Goal: Task Accomplishment & Management: Use online tool/utility

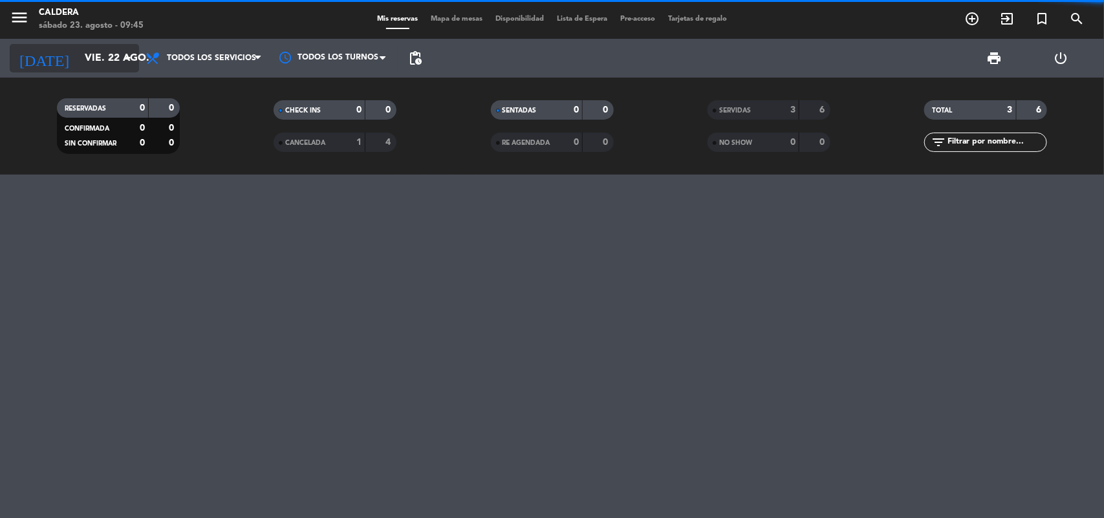
click at [84, 59] on input "vie. 22 ago." at bounding box center [146, 58] width 136 height 25
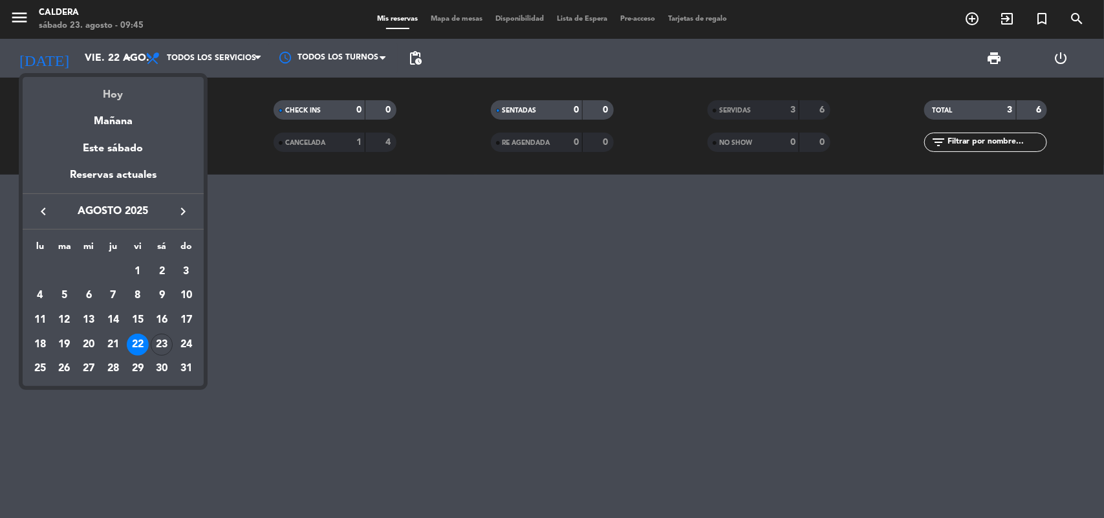
click at [107, 89] on div "Hoy" at bounding box center [113, 90] width 181 height 27
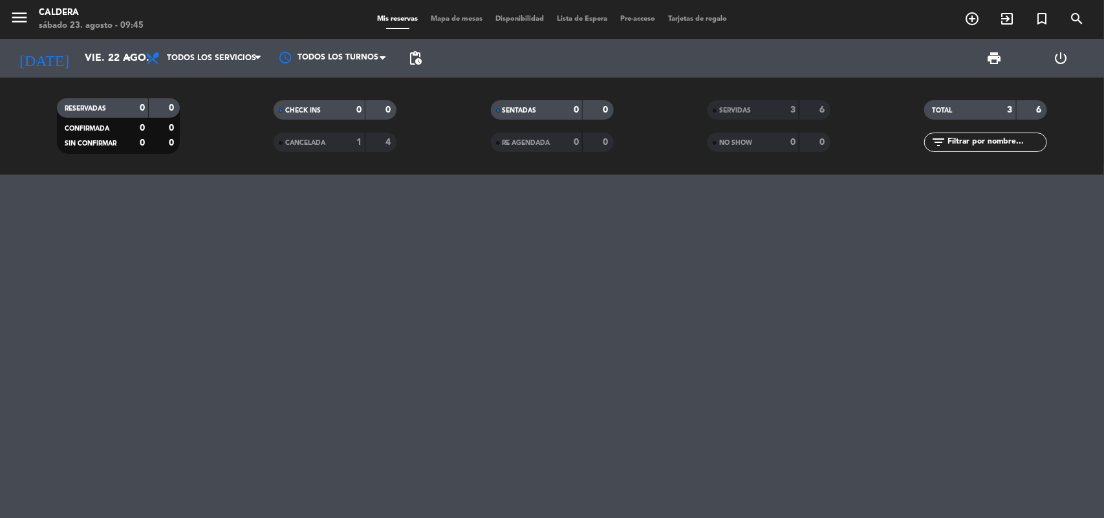
type input "sáb. 23 ago."
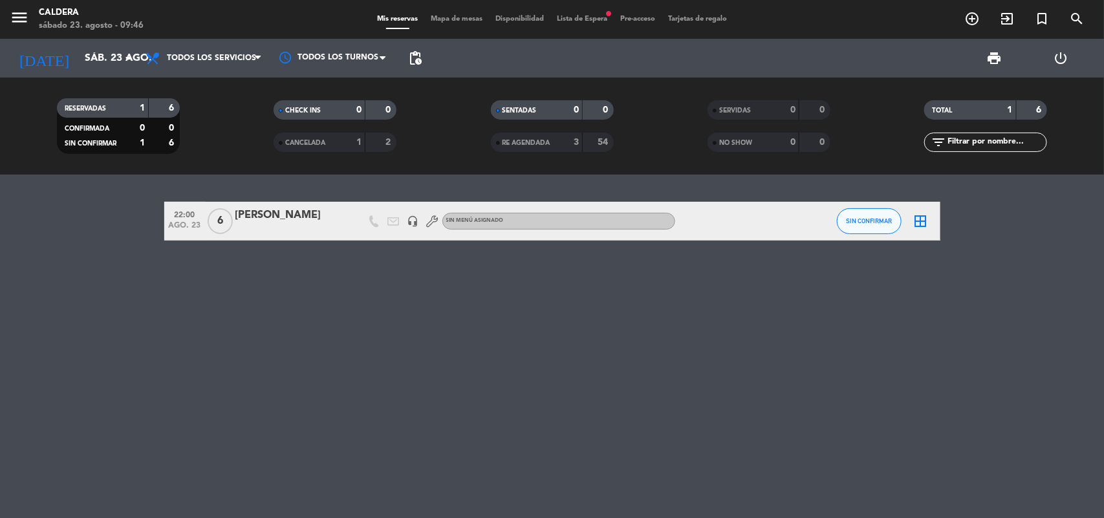
click at [568, 16] on span "Lista de Espera fiber_manual_record" at bounding box center [581, 19] width 63 height 7
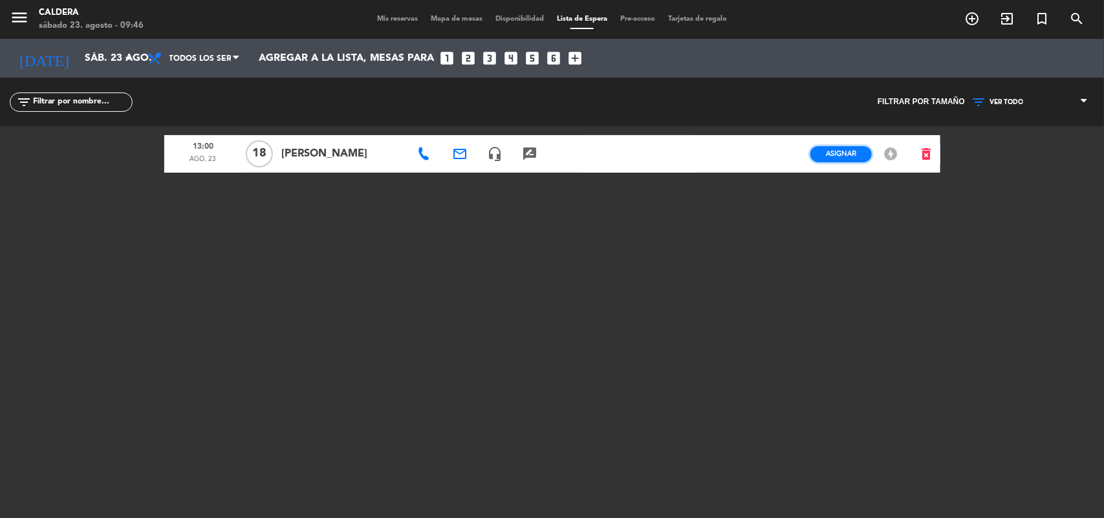
click at [855, 152] on span "Asignar" at bounding box center [841, 154] width 30 height 10
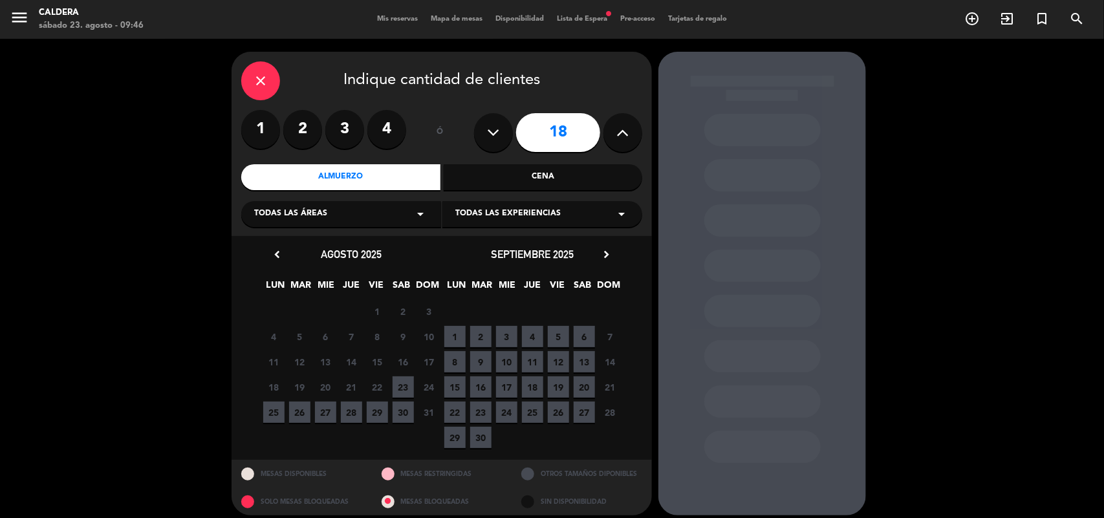
click at [402, 383] on span "23" at bounding box center [403, 386] width 21 height 21
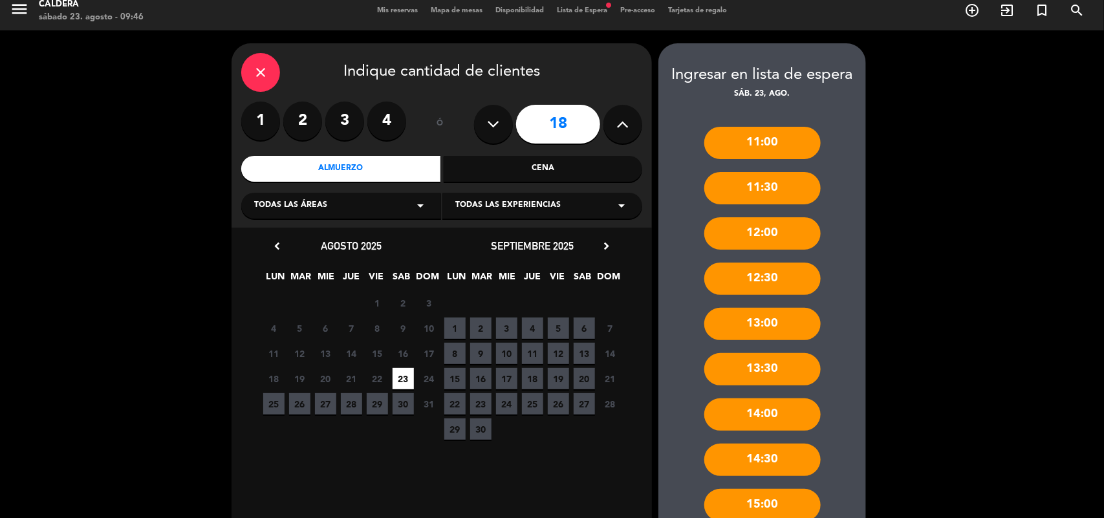
click at [760, 319] on div "13:00" at bounding box center [762, 324] width 116 height 32
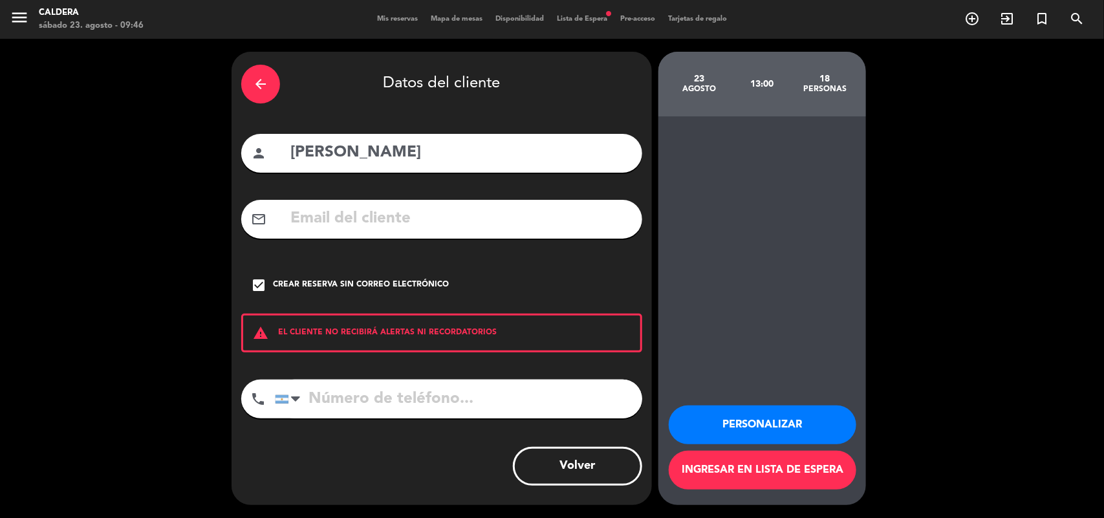
scroll to position [0, 0]
click at [748, 434] on button "Personalizar" at bounding box center [763, 424] width 188 height 39
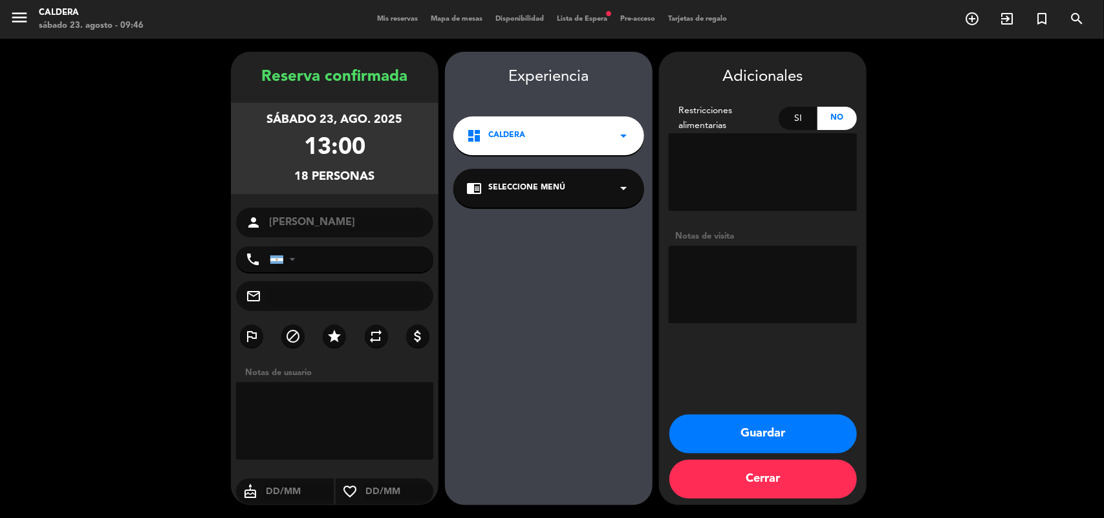
click at [748, 434] on button "Guardar" at bounding box center [763, 434] width 188 height 39
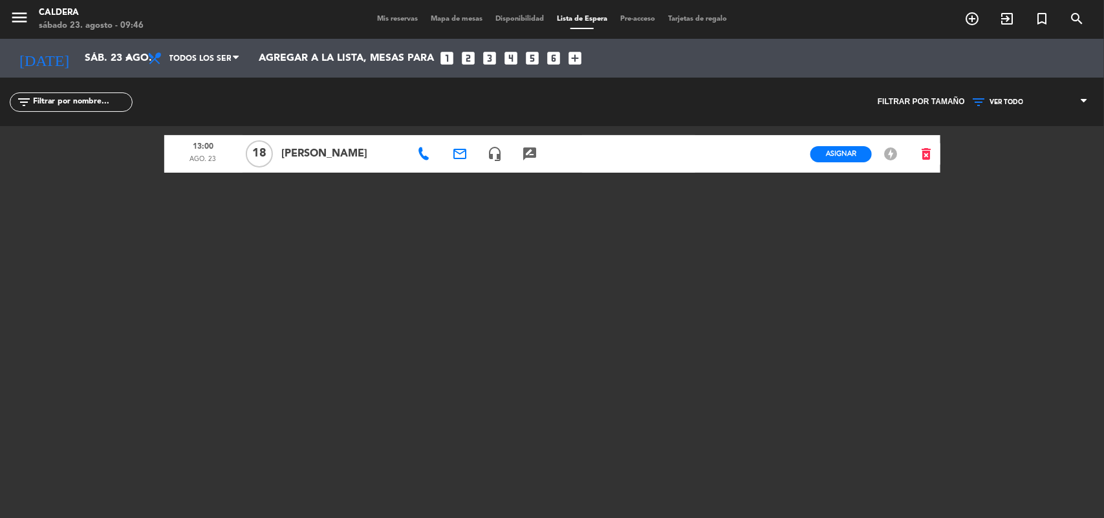
click at [380, 14] on div "Mis reservas Mapa de mesas Disponibilidad Lista de Espera Pre-acceso Tarjetas d…" at bounding box center [552, 20] width 363 height 12
click at [380, 17] on span "Mis reservas" at bounding box center [398, 19] width 54 height 7
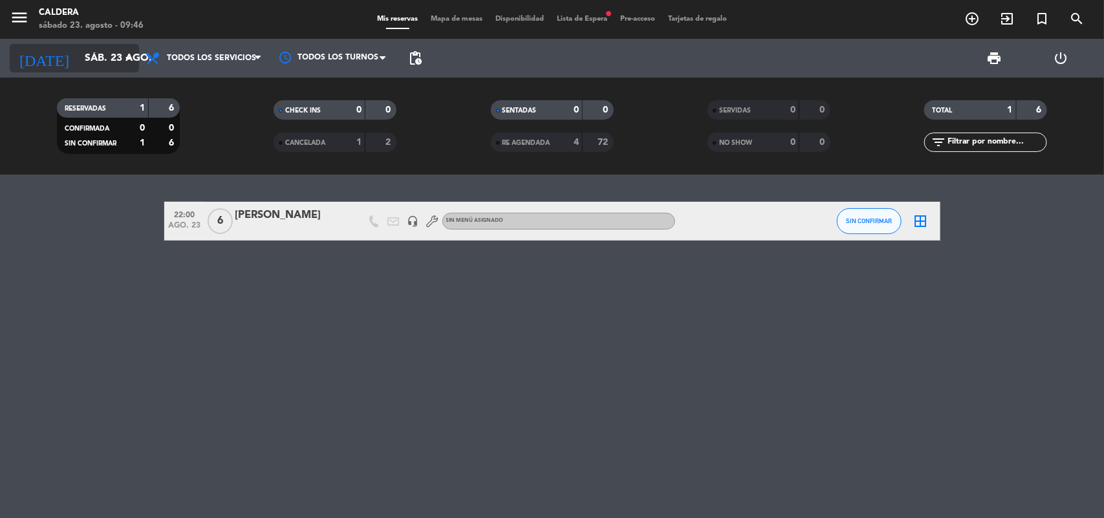
click at [104, 56] on input "sáb. 23 ago." at bounding box center [146, 58] width 136 height 25
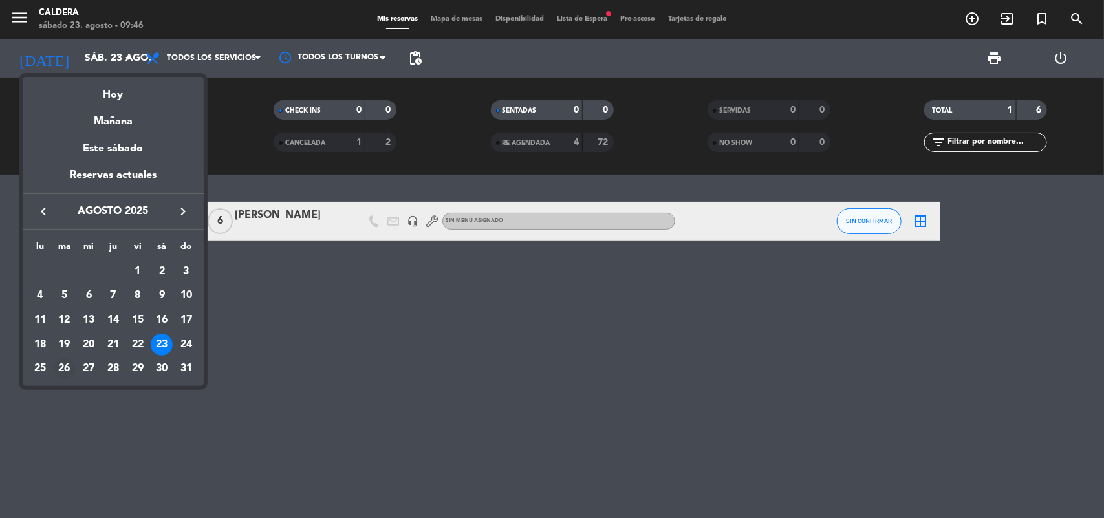
click at [65, 365] on div "26" at bounding box center [65, 369] width 22 height 22
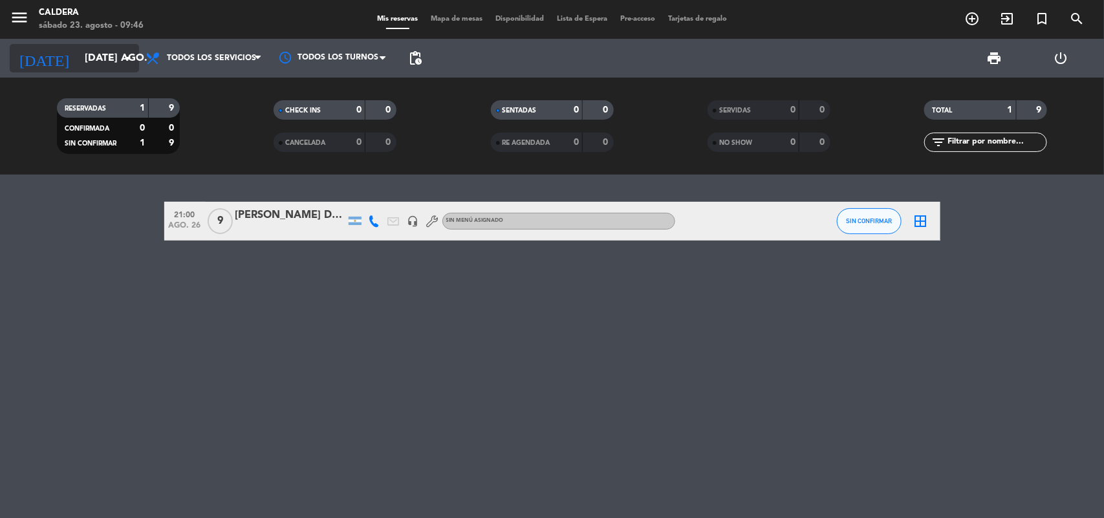
click at [124, 63] on icon "arrow_drop_down" at bounding box center [128, 58] width 16 height 16
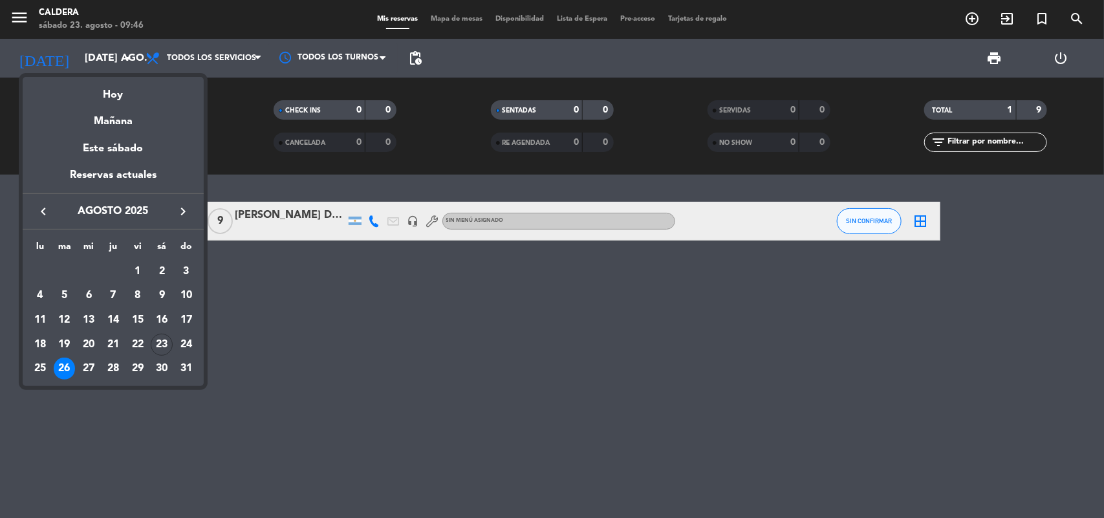
click at [102, 52] on div at bounding box center [552, 259] width 1104 height 518
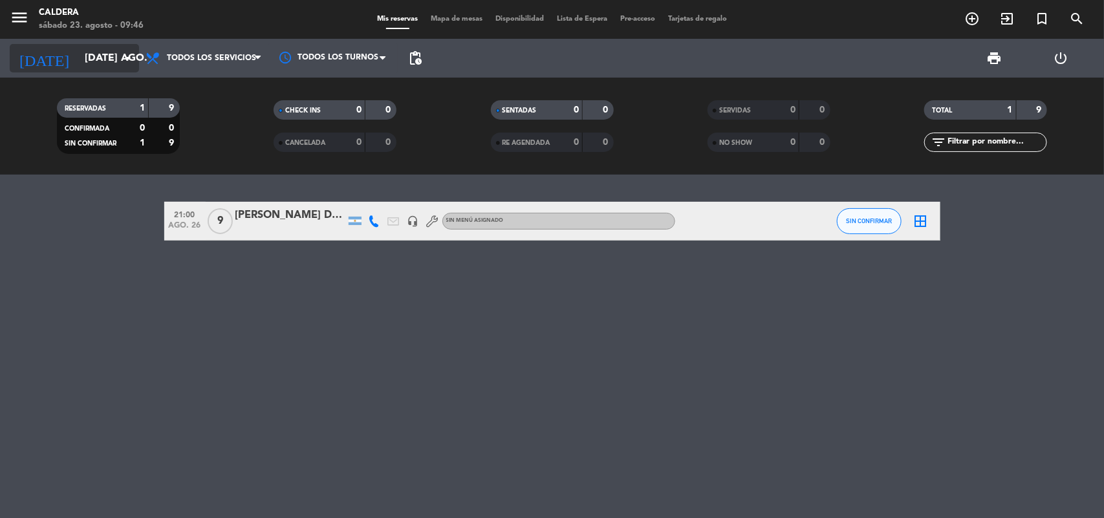
click at [113, 65] on input "[DATE] ago." at bounding box center [146, 58] width 136 height 25
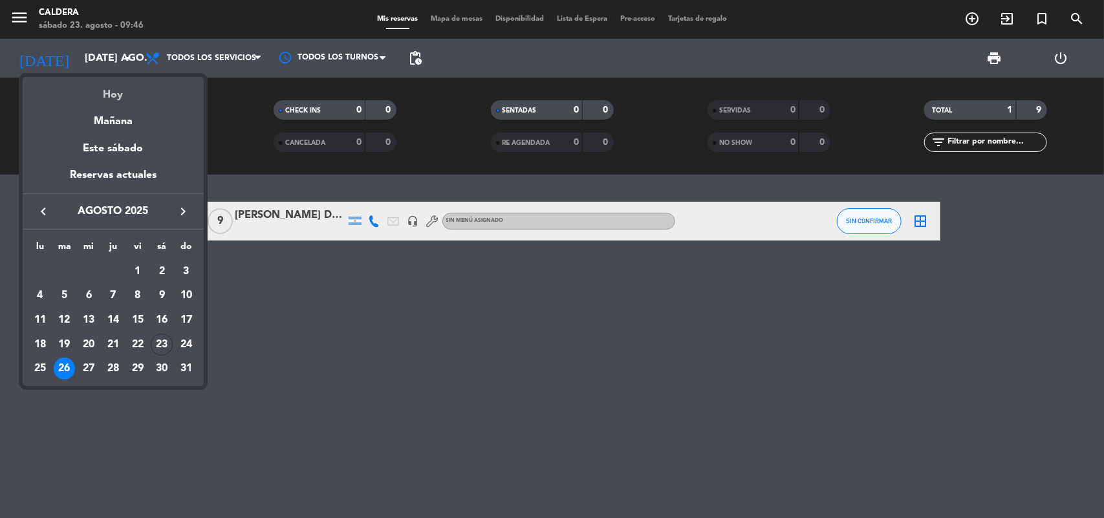
click at [113, 96] on div "Hoy" at bounding box center [113, 90] width 181 height 27
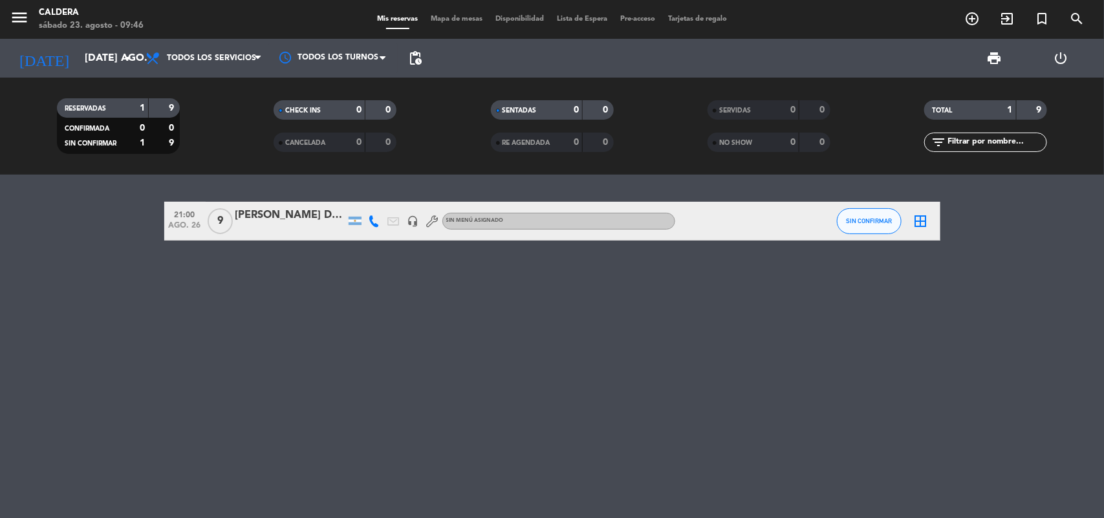
type input "sáb. 23 ago."
